Goal: Understand process/instructions: Learn how to perform a task or action

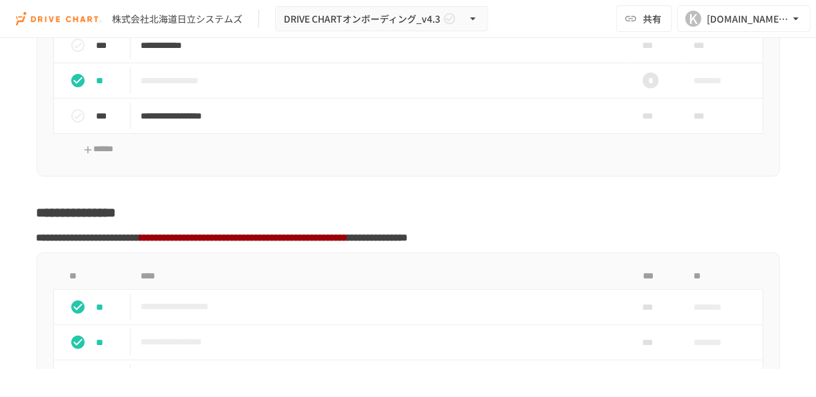
scroll to position [2834, 0]
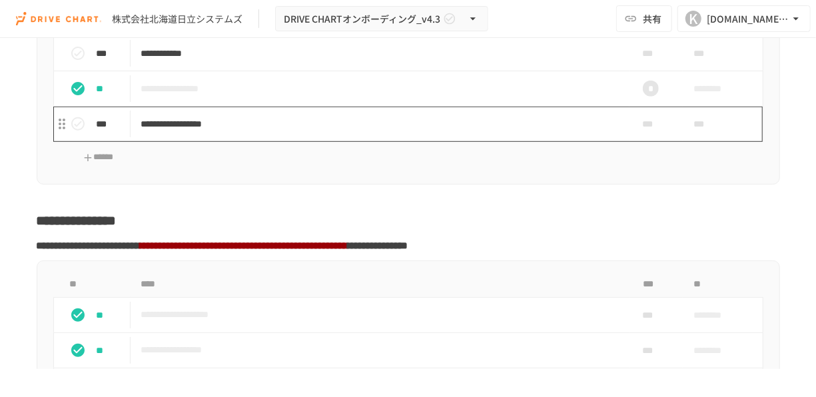
click at [231, 133] on p "**********" at bounding box center [377, 124] width 472 height 17
click at [257, 131] on p "**********" at bounding box center [377, 124] width 472 height 17
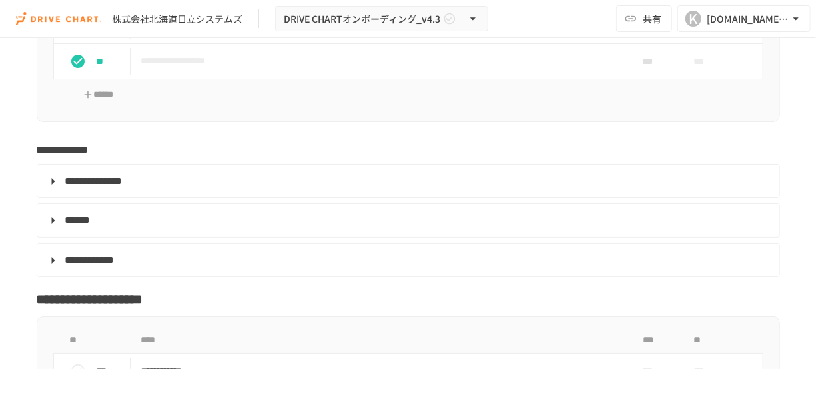
scroll to position [2513, 0]
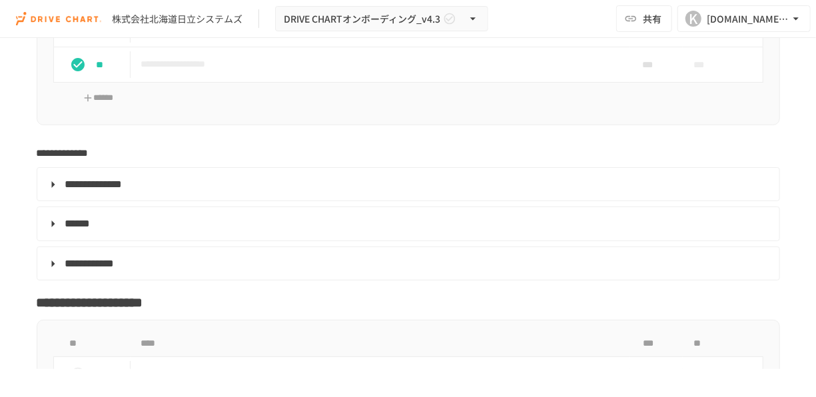
click at [115, 268] on span "**********" at bounding box center [89, 264] width 49 height 10
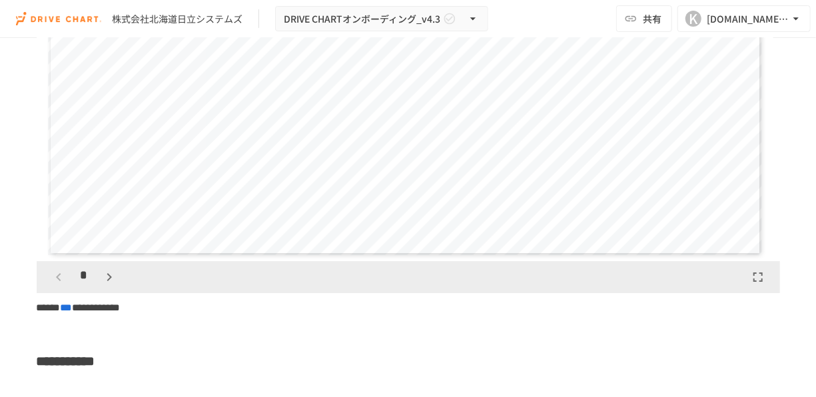
scroll to position [2075, 0]
click at [108, 284] on icon "button" at bounding box center [109, 276] width 16 height 16
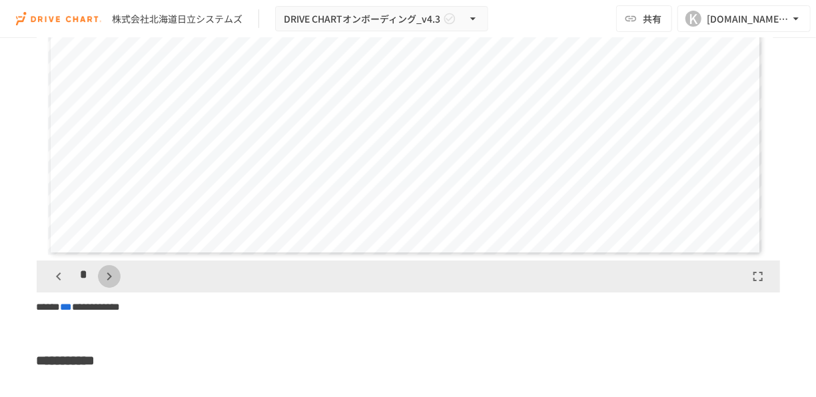
click at [108, 284] on icon "button" at bounding box center [109, 276] width 16 height 16
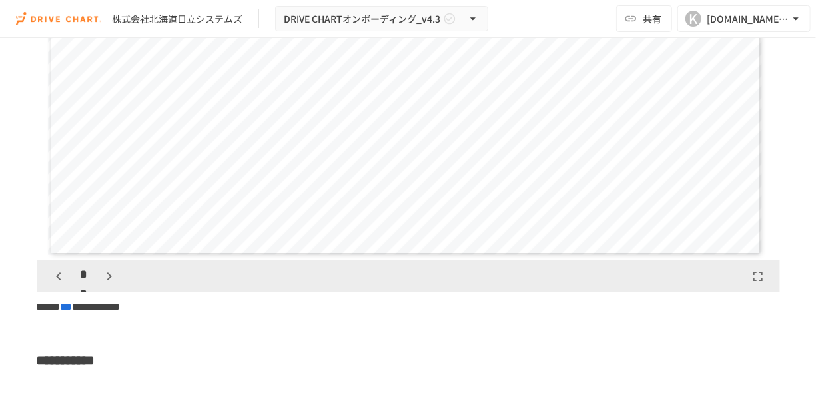
scroll to position [3714, 0]
click at [109, 284] on icon "button" at bounding box center [117, 276] width 16 height 16
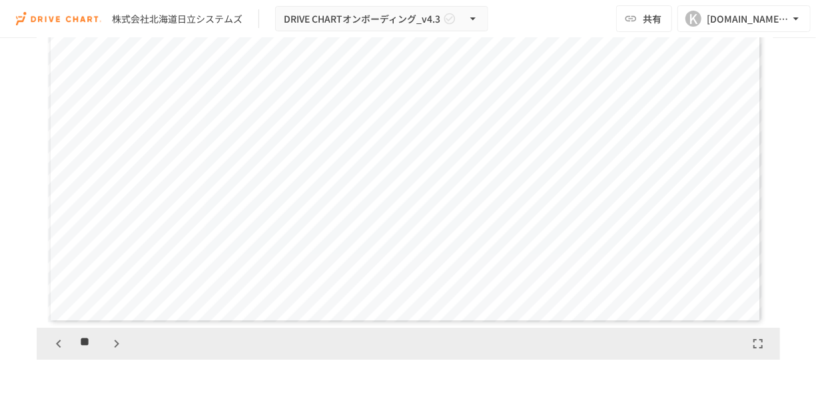
scroll to position [2007, 0]
click at [114, 348] on icon "button" at bounding box center [116, 344] width 5 height 8
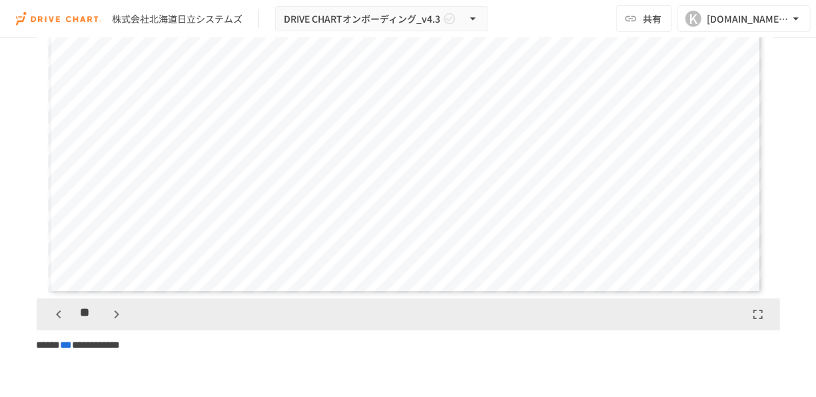
scroll to position [2042, 0]
click at [112, 317] on icon "button" at bounding box center [117, 309] width 16 height 16
click at [57, 316] on icon "button" at bounding box center [59, 309] width 16 height 16
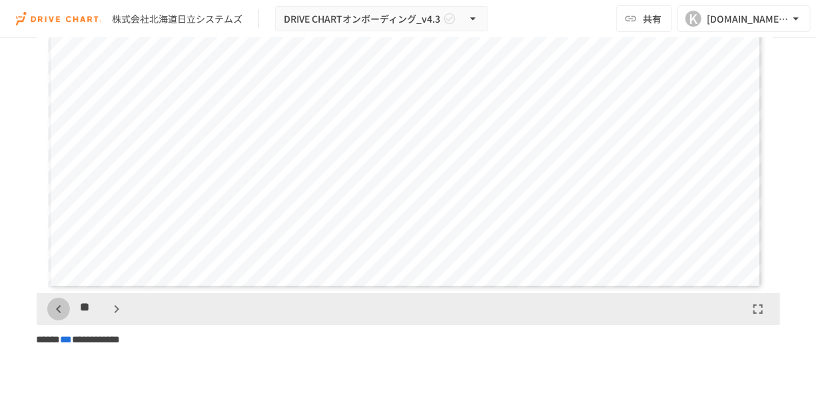
scroll to position [6189, 0]
click at [103, 319] on div "**" at bounding box center [87, 309] width 81 height 23
click at [109, 317] on icon "button" at bounding box center [117, 309] width 16 height 16
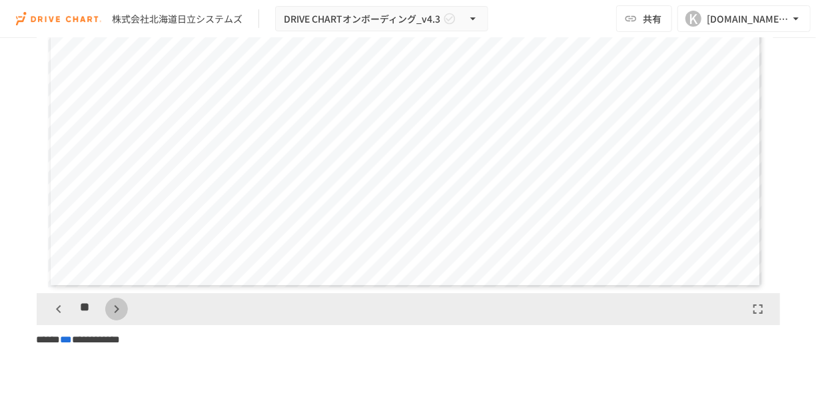
click at [109, 317] on icon "button" at bounding box center [117, 309] width 16 height 16
click at [51, 317] on icon "button" at bounding box center [59, 309] width 16 height 16
click at [110, 317] on icon "button" at bounding box center [117, 309] width 16 height 16
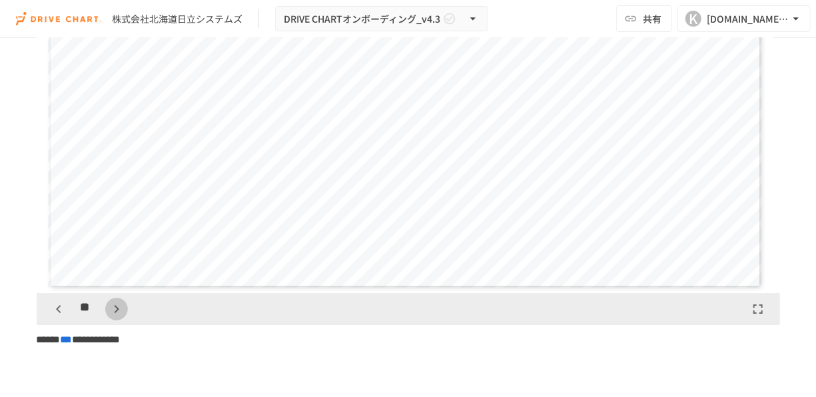
click at [110, 317] on icon "button" at bounding box center [117, 309] width 16 height 16
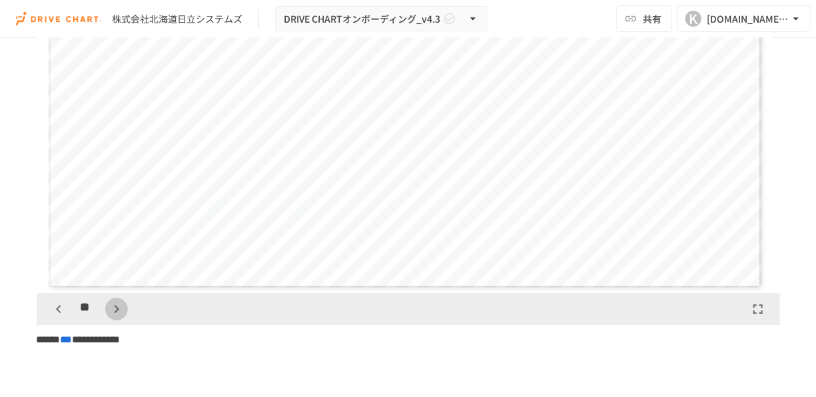
click at [110, 317] on icon "button" at bounding box center [117, 309] width 16 height 16
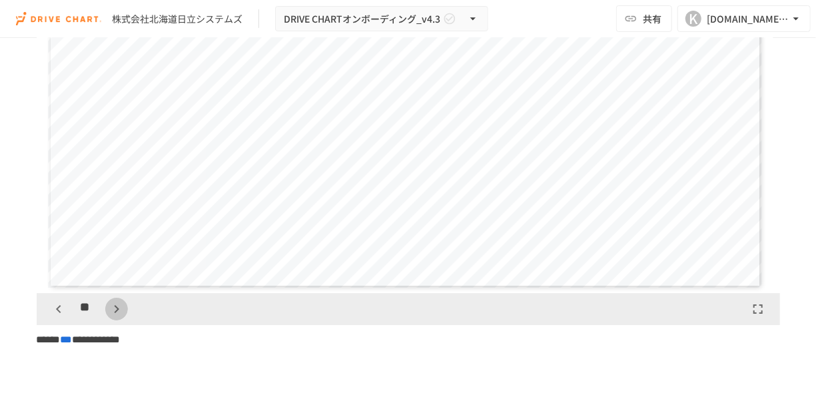
click at [110, 317] on icon "button" at bounding box center [117, 309] width 16 height 16
click at [110, 320] on div "**" at bounding box center [87, 309] width 81 height 23
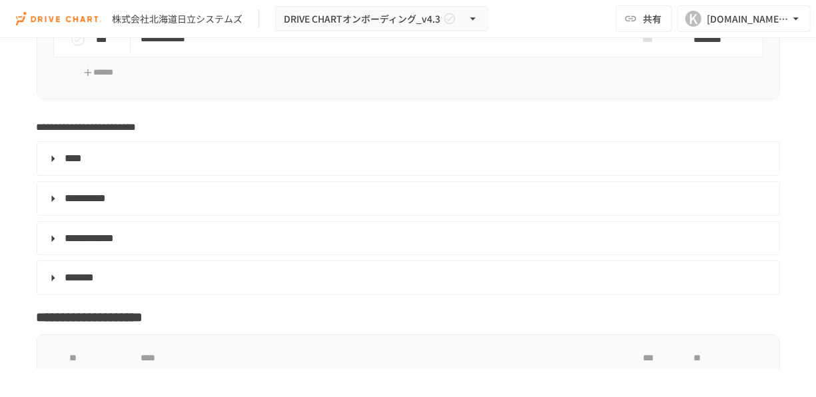
scroll to position [4260, 0]
click at [79, 162] on details "****" at bounding box center [409, 158] width 744 height 35
click at [77, 163] on span "****" at bounding box center [73, 158] width 17 height 10
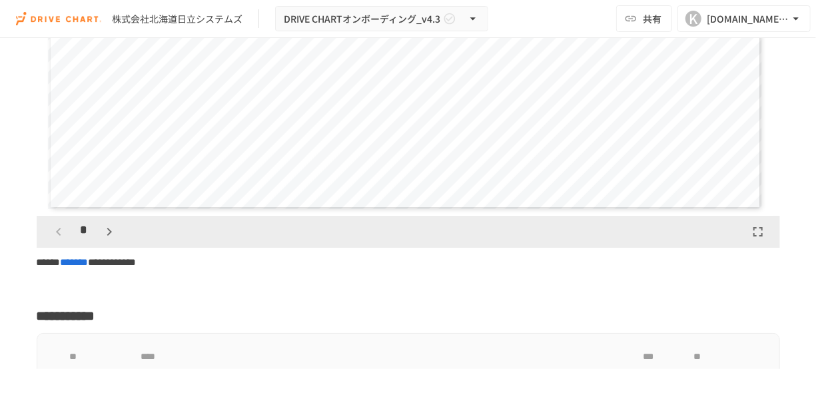
scroll to position [3775, 0]
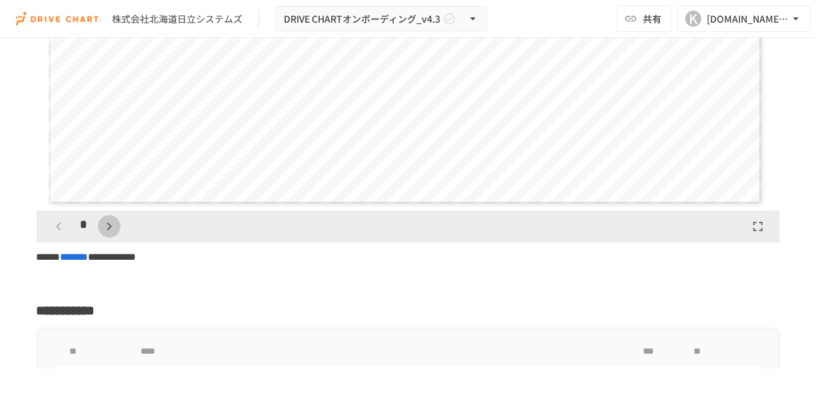
click at [108, 235] on icon "button" at bounding box center [109, 227] width 16 height 16
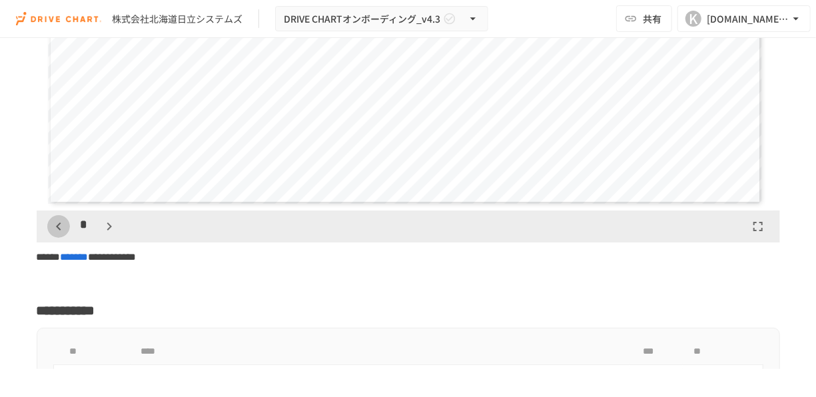
click at [53, 235] on icon "button" at bounding box center [59, 227] width 16 height 16
click at [106, 235] on icon "button" at bounding box center [109, 227] width 16 height 16
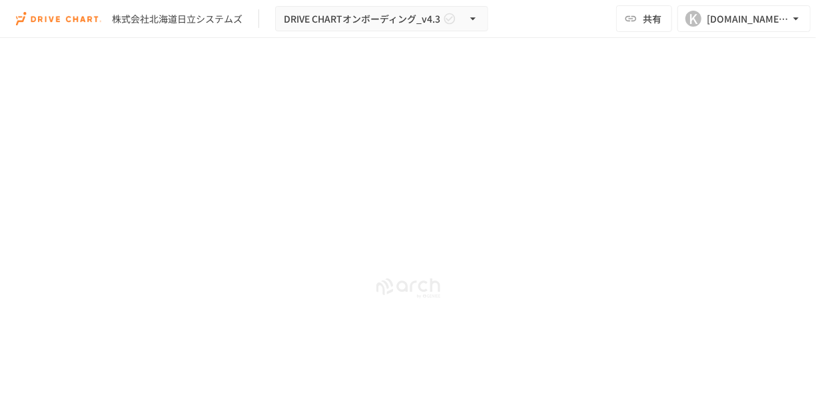
scroll to position [6680, 0]
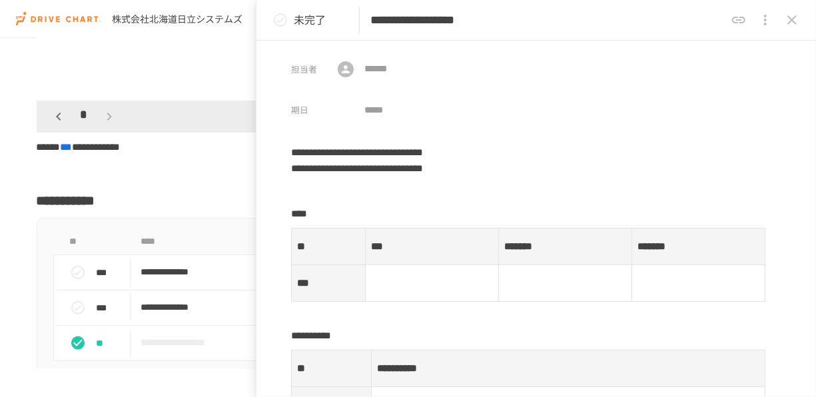
scroll to position [2249, 0]
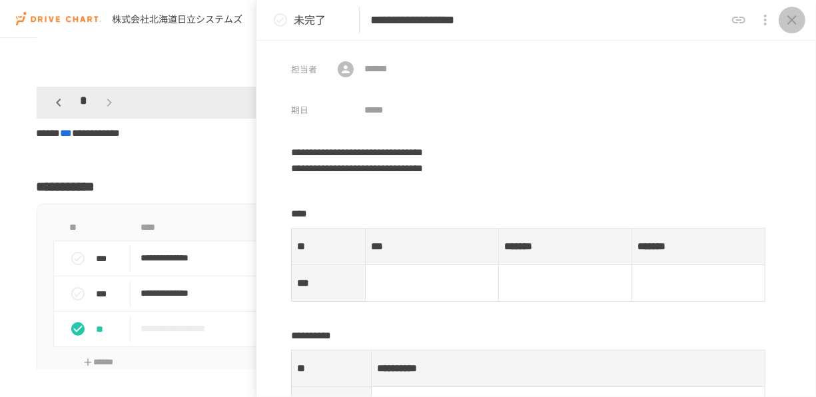
click at [793, 20] on icon "close drawer" at bounding box center [792, 20] width 16 height 16
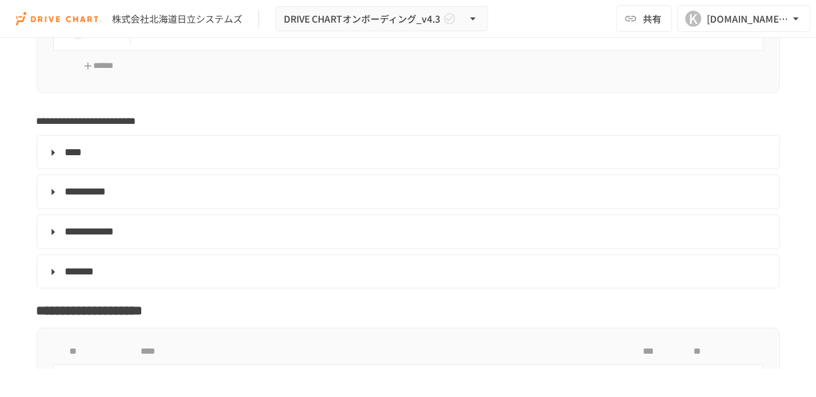
scroll to position [4273, 0]
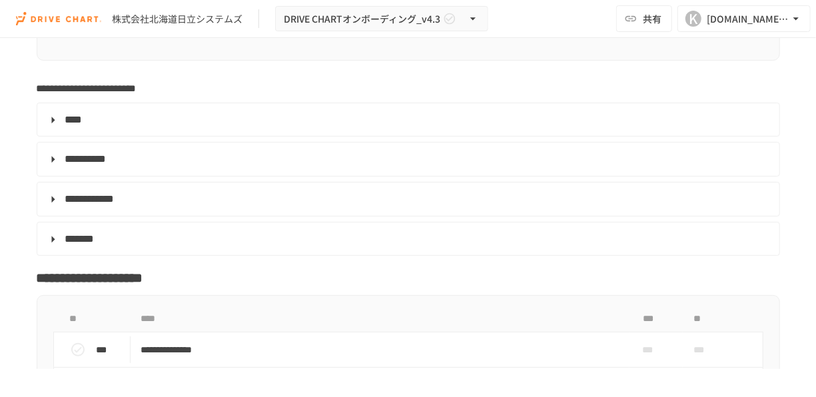
click at [77, 125] on span "****" at bounding box center [73, 120] width 17 height 10
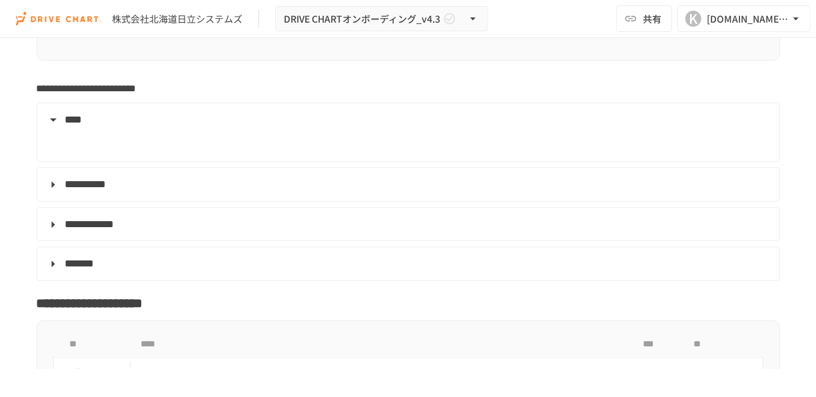
click at [87, 229] on span "**********" at bounding box center [89, 224] width 49 height 10
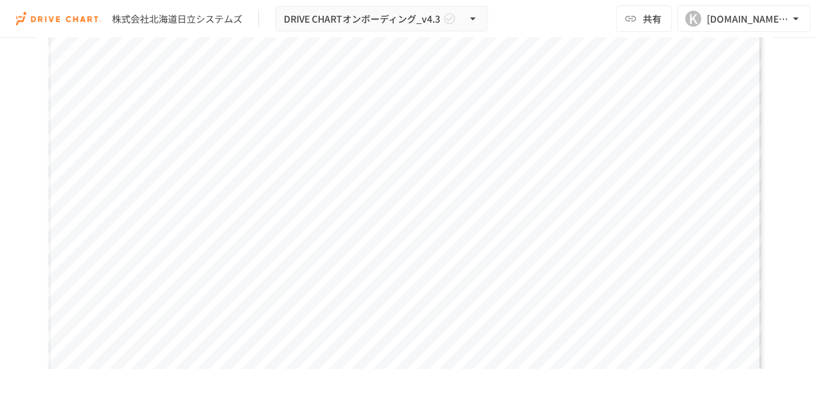
scroll to position [3788, 0]
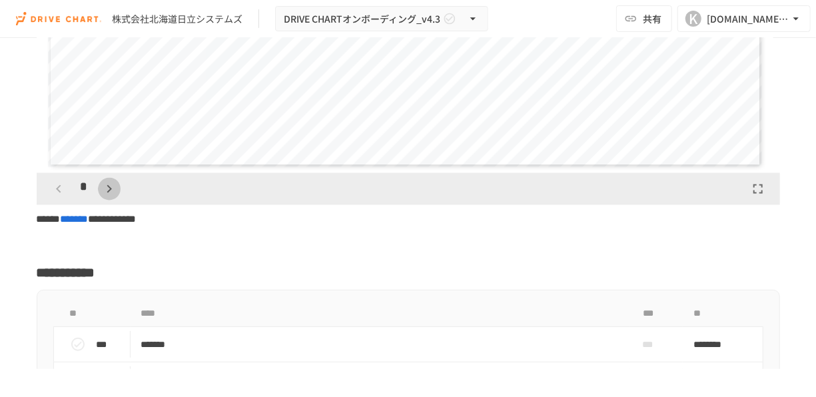
click at [112, 197] on icon "button" at bounding box center [109, 189] width 16 height 16
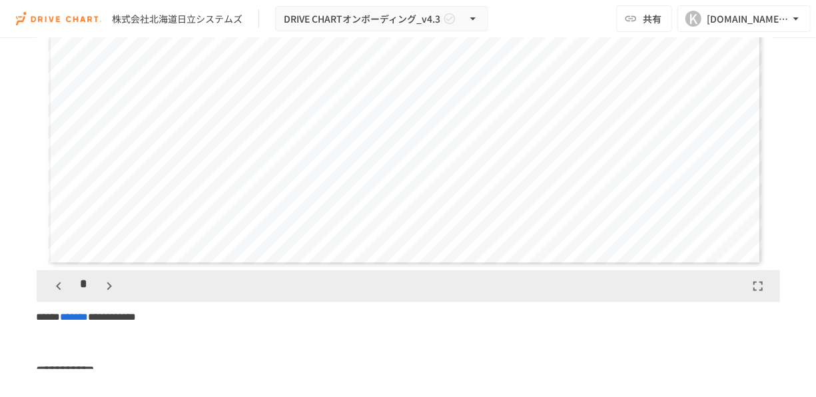
scroll to position [3687, 0]
click at [109, 297] on icon "button" at bounding box center [109, 289] width 16 height 16
click at [51, 297] on icon "button" at bounding box center [59, 289] width 16 height 16
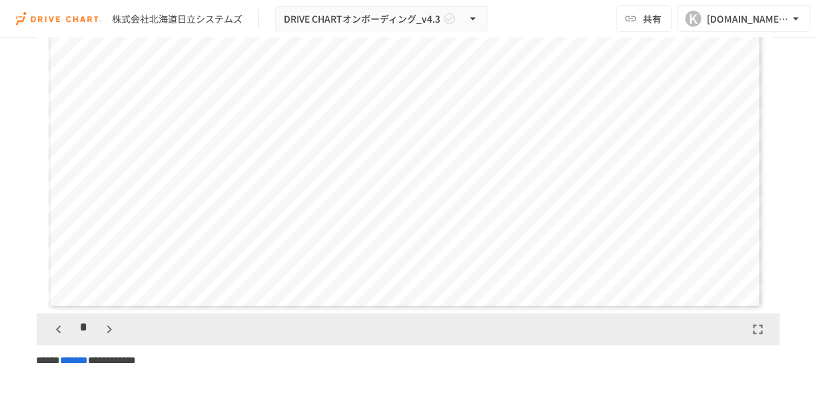
scroll to position [3650, 0]
click at [107, 334] on icon "button" at bounding box center [109, 326] width 16 height 16
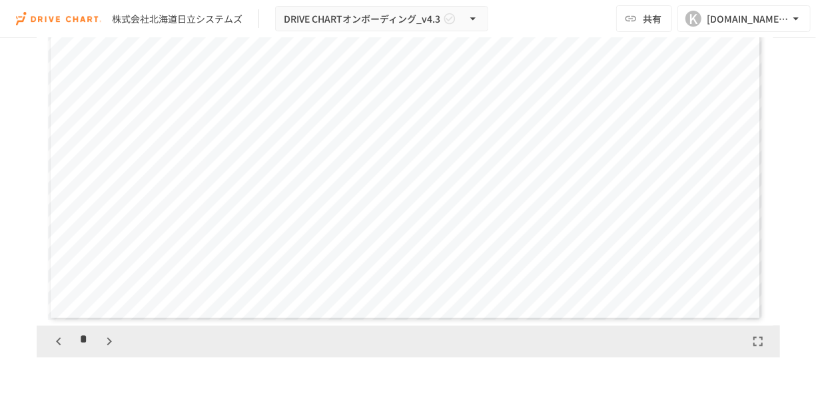
scroll to position [3636, 0]
click at [103, 348] on icon "button" at bounding box center [109, 340] width 16 height 16
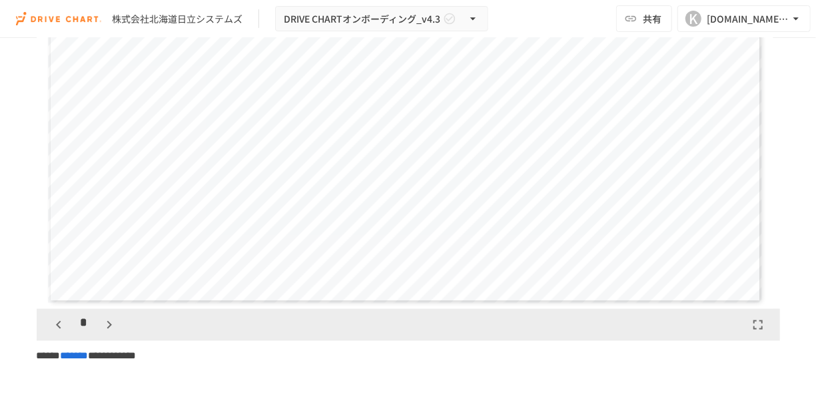
scroll to position [3654, 0]
drag, startPoint x: 107, startPoint y: 354, endPoint x: 107, endPoint y: 342, distance: 12.7
click at [107, 338] on div "*" at bounding box center [409, 322] width 744 height 32
click at [107, 326] on icon "button" at bounding box center [109, 322] width 5 height 8
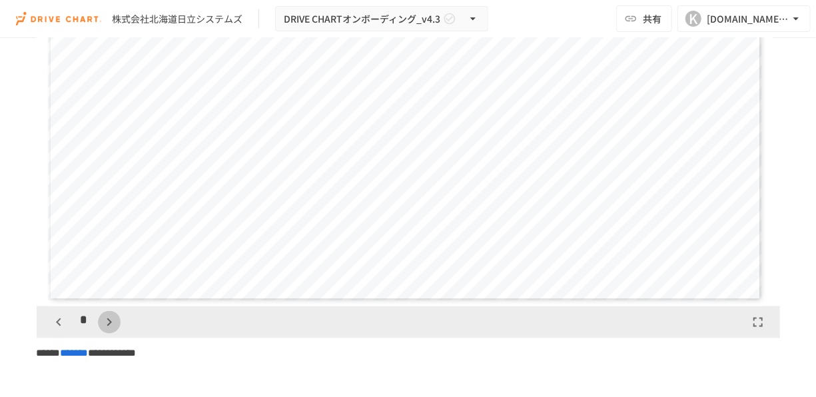
click at [107, 326] on icon "button" at bounding box center [109, 322] width 5 height 8
click at [59, 330] on icon "button" at bounding box center [59, 322] width 16 height 16
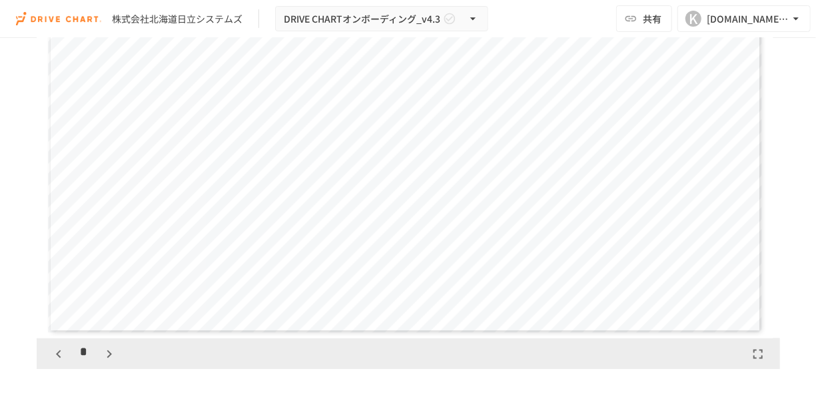
scroll to position [3640, 0]
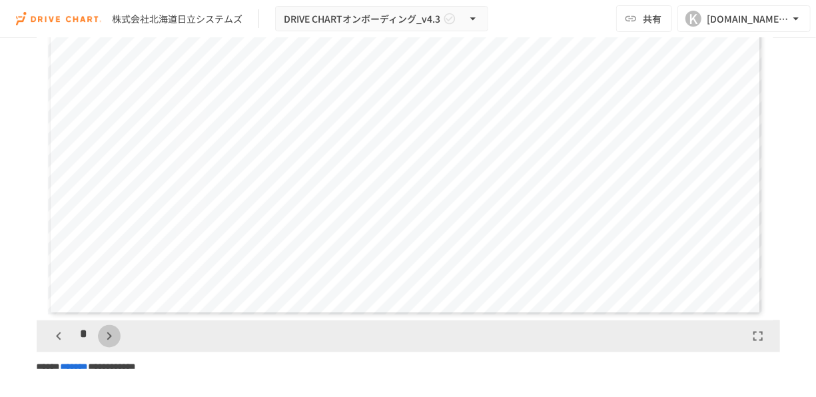
click at [113, 344] on icon "button" at bounding box center [109, 336] width 16 height 16
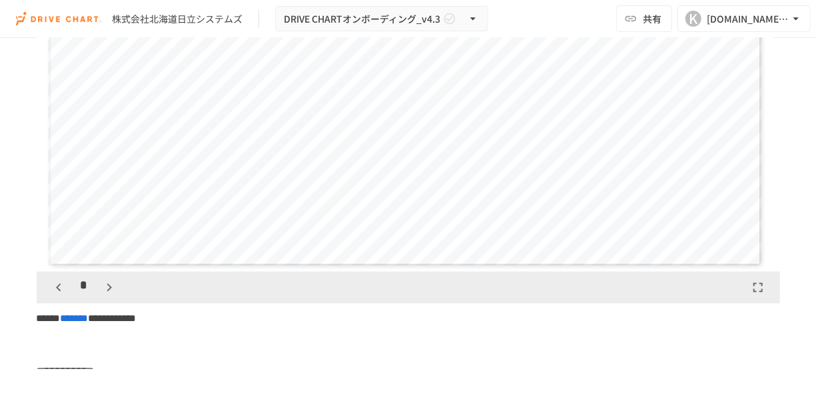
scroll to position [3694, 0]
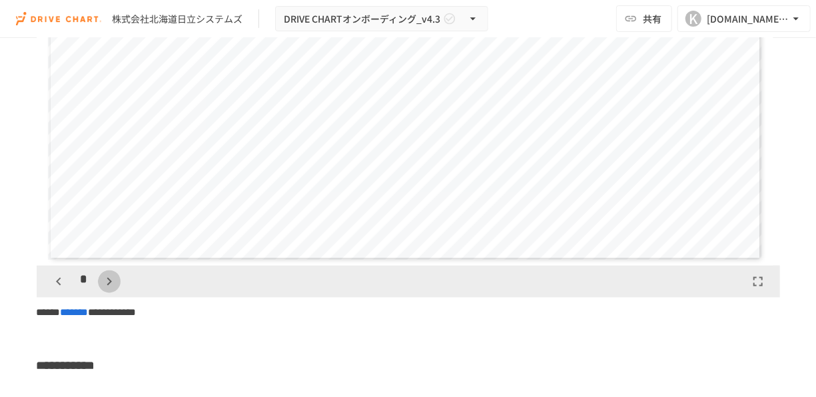
click at [112, 290] on icon "button" at bounding box center [109, 282] width 16 height 16
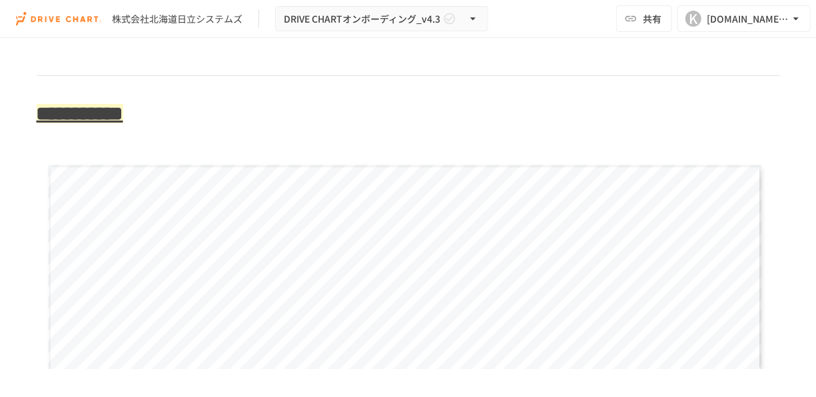
scroll to position [3386, 0]
